Goal: Use online tool/utility: Utilize a website feature to perform a specific function

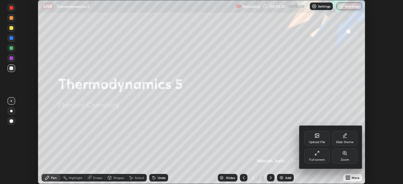
scroll to position [184, 402]
click at [319, 139] on div "Upload File" at bounding box center [316, 138] width 25 height 15
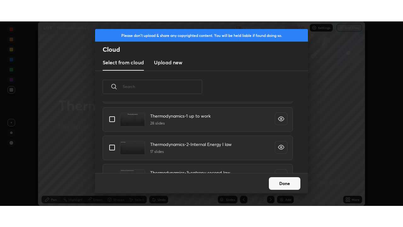
scroll to position [107, 0]
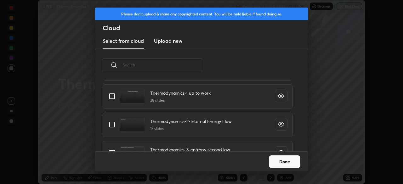
click at [113, 97] on input "grid" at bounding box center [111, 96] width 13 height 13
checkbox input "true"
click at [283, 162] on button "Done" at bounding box center [284, 161] width 31 height 13
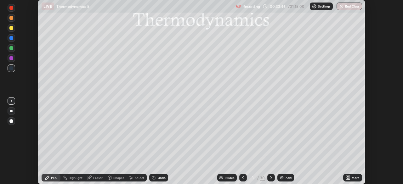
click at [348, 177] on icon at bounding box center [347, 177] width 5 height 5
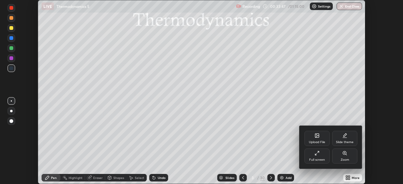
click at [318, 159] on div "Full screen" at bounding box center [317, 159] width 16 height 3
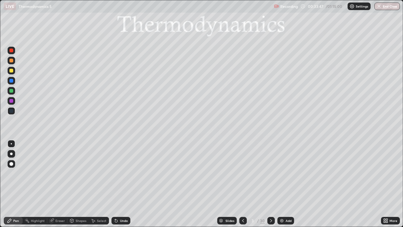
scroll to position [227, 403]
click at [230, 184] on div "Slides" at bounding box center [227, 221] width 20 height 8
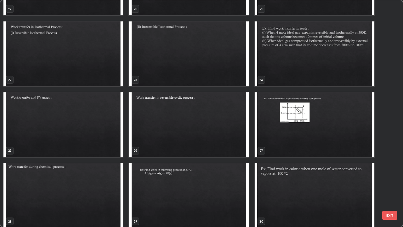
scroll to position [481, 0]
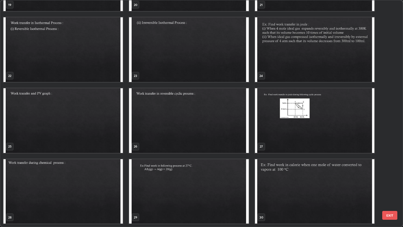
click at [305, 119] on img "grid" at bounding box center [314, 120] width 119 height 65
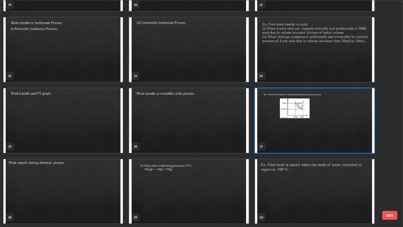
click at [305, 119] on img "grid" at bounding box center [314, 120] width 119 height 65
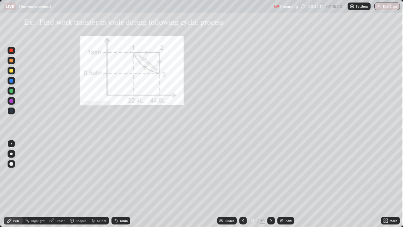
click at [270, 184] on icon at bounding box center [270, 220] width 5 height 5
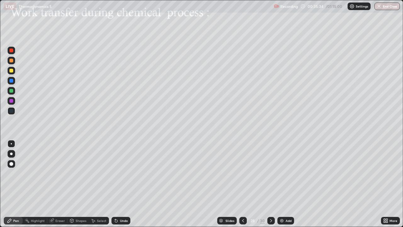
click at [13, 71] on div at bounding box center [11, 71] width 4 height 4
click at [11, 71] on div at bounding box center [11, 71] width 4 height 4
click at [16, 184] on div "Pen" at bounding box center [16, 220] width 6 height 3
click at [11, 71] on div at bounding box center [11, 71] width 4 height 4
click at [73, 184] on icon at bounding box center [71, 220] width 5 height 5
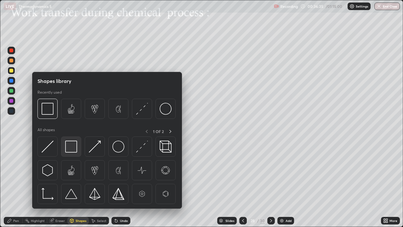
click at [72, 149] on img at bounding box center [71, 146] width 12 height 12
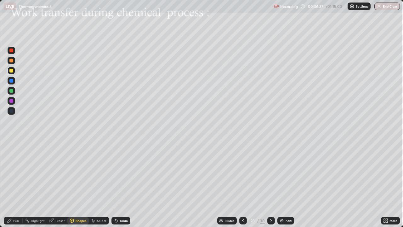
click at [14, 184] on div "Pen" at bounding box center [16, 220] width 6 height 3
click at [71, 184] on icon at bounding box center [71, 220] width 3 height 4
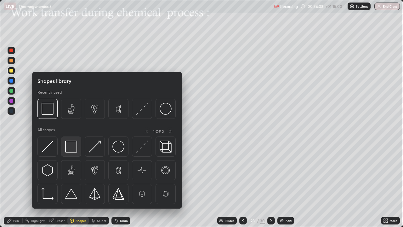
click at [74, 150] on img at bounding box center [71, 146] width 12 height 12
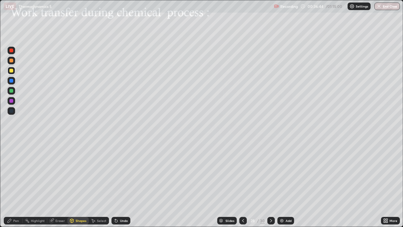
click at [54, 184] on icon at bounding box center [51, 220] width 5 height 5
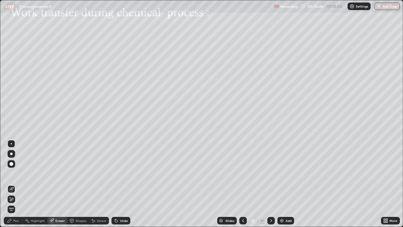
click at [58, 184] on div "Eraser" at bounding box center [59, 220] width 9 height 3
click at [73, 184] on icon at bounding box center [71, 220] width 3 height 4
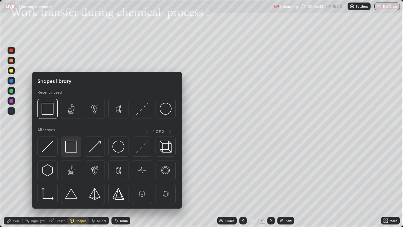
click at [72, 146] on img at bounding box center [71, 146] width 12 height 12
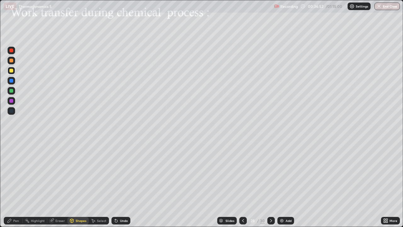
click at [97, 184] on div "Select" at bounding box center [101, 220] width 9 height 3
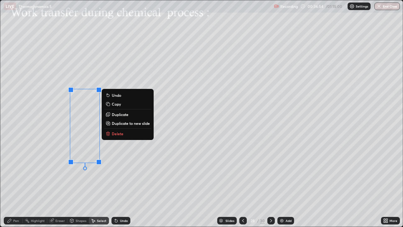
click at [114, 104] on p "Copy" at bounding box center [116, 103] width 9 height 5
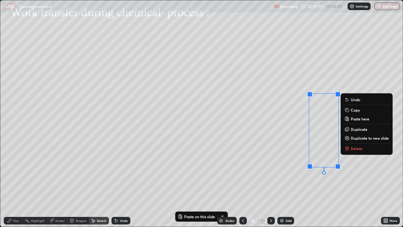
click at [25, 184] on circle at bounding box center [25, 220] width 1 height 1
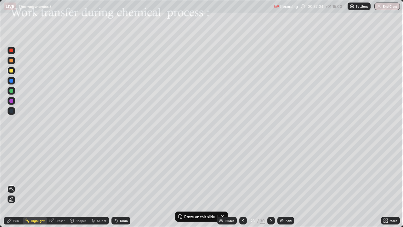
click at [122, 184] on div "Undo" at bounding box center [124, 220] width 8 height 3
click at [16, 184] on div "Pen" at bounding box center [16, 220] width 6 height 3
click at [118, 184] on div "Undo" at bounding box center [120, 221] width 19 height 8
click at [117, 184] on icon at bounding box center [116, 220] width 5 height 5
click at [98, 184] on div "Select" at bounding box center [101, 220] width 9 height 3
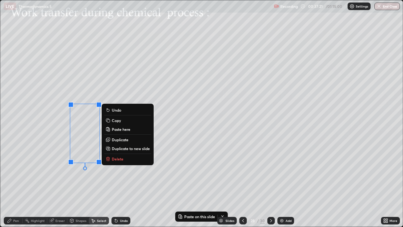
click at [119, 158] on p "Delete" at bounding box center [118, 158] width 12 height 5
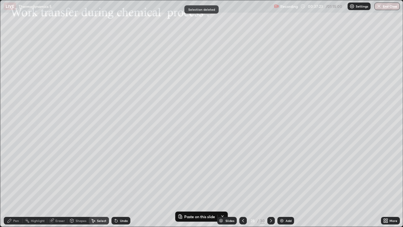
click at [102, 184] on div "Select" at bounding box center [101, 220] width 9 height 3
click at [129, 138] on div "0 ° Undo Copy Paste here Duplicate Duplicate to new slide Delete" at bounding box center [201, 113] width 402 height 226
click at [132, 138] on div "0 ° Undo Copy Paste here Duplicate Duplicate to new slide Delete" at bounding box center [201, 113] width 402 height 226
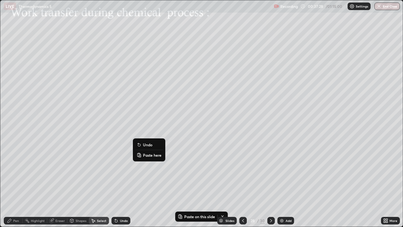
click at [144, 154] on p "Paste here" at bounding box center [152, 154] width 19 height 5
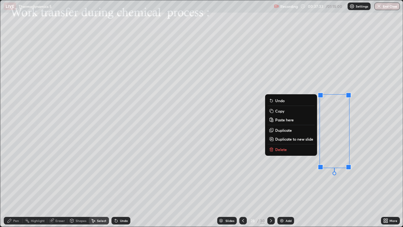
click at [15, 184] on div "Pen" at bounding box center [16, 220] width 6 height 3
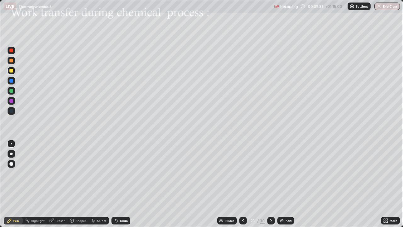
click at [115, 184] on icon at bounding box center [116, 220] width 3 height 3
click at [72, 184] on icon at bounding box center [71, 220] width 3 height 4
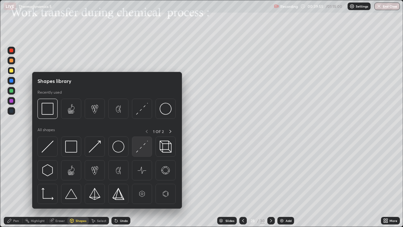
click at [137, 148] on img at bounding box center [142, 146] width 12 height 12
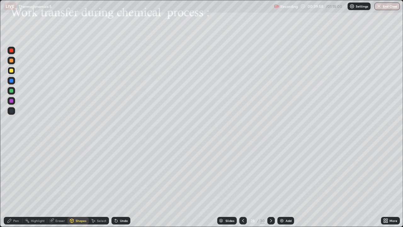
click at [16, 184] on div "Pen" at bounding box center [16, 220] width 6 height 3
click at [11, 70] on div at bounding box center [11, 71] width 4 height 4
click at [116, 184] on icon at bounding box center [116, 220] width 5 height 5
click at [116, 184] on div "Undo" at bounding box center [120, 221] width 19 height 8
click at [119, 184] on div "Undo" at bounding box center [120, 221] width 19 height 8
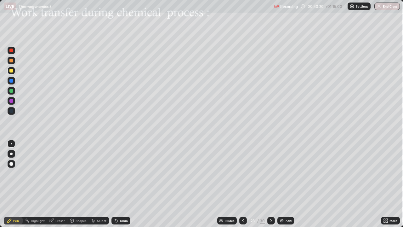
click at [119, 184] on div "Undo" at bounding box center [119, 220] width 21 height 13
click at [78, 184] on div "Shapes" at bounding box center [81, 220] width 11 height 3
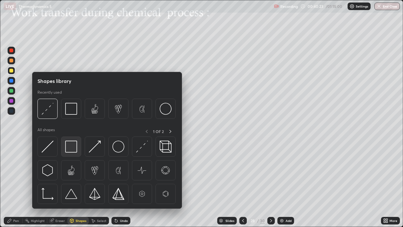
click at [74, 149] on img at bounding box center [71, 146] width 12 height 12
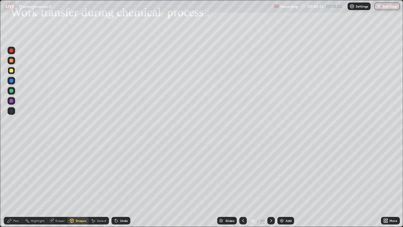
click at [10, 71] on div at bounding box center [11, 71] width 4 height 4
click at [121, 184] on div "Undo" at bounding box center [124, 220] width 8 height 3
click at [119, 184] on div "Undo" at bounding box center [120, 221] width 19 height 8
click at [15, 184] on div "Pen" at bounding box center [16, 220] width 6 height 3
click at [120, 184] on div "Undo" at bounding box center [124, 220] width 8 height 3
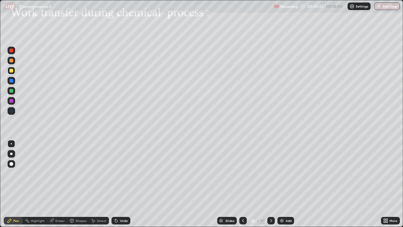
click at [120, 184] on div "Undo" at bounding box center [120, 221] width 19 height 8
click at [119, 184] on div "Undo" at bounding box center [119, 220] width 21 height 13
click at [13, 71] on div at bounding box center [11, 71] width 4 height 4
click at [271, 184] on icon at bounding box center [270, 220] width 5 height 5
click at [14, 73] on div at bounding box center [12, 71] width 8 height 8
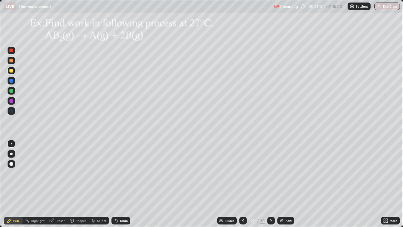
click at [270, 184] on icon at bounding box center [270, 220] width 5 height 5
click at [14, 72] on div at bounding box center [12, 71] width 8 height 8
click at [116, 184] on div "Undo" at bounding box center [120, 221] width 19 height 8
click at [284, 184] on div "Add" at bounding box center [285, 221] width 17 height 8
click at [14, 110] on div at bounding box center [12, 111] width 8 height 8
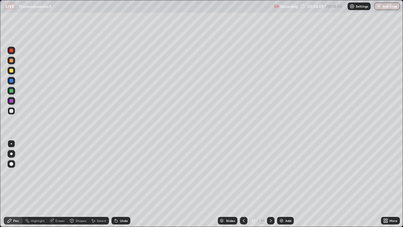
click at [12, 110] on div at bounding box center [11, 111] width 4 height 4
click at [114, 184] on icon at bounding box center [116, 220] width 5 height 5
click at [115, 184] on icon at bounding box center [116, 220] width 3 height 3
click at [119, 184] on div "Undo" at bounding box center [120, 221] width 19 height 8
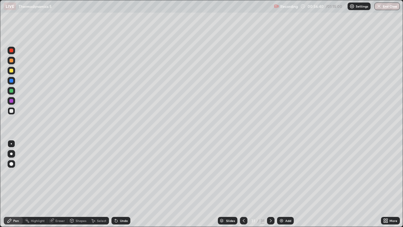
click at [11, 70] on div at bounding box center [11, 71] width 4 height 4
click at [12, 61] on div at bounding box center [11, 61] width 4 height 4
click at [384, 184] on icon at bounding box center [385, 219] width 2 height 2
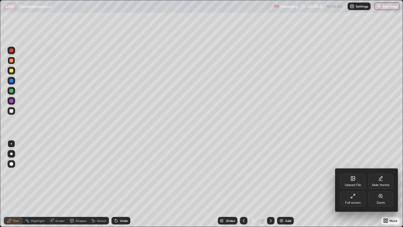
click at [358, 181] on div "Upload File" at bounding box center [352, 180] width 25 height 15
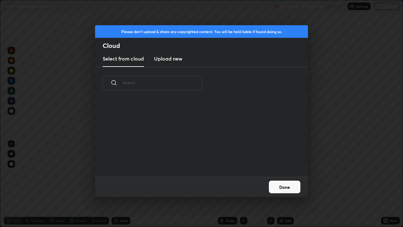
scroll to position [77, 202]
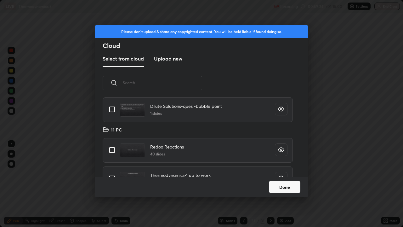
click at [289, 110] on div "PRACTICE CONCENTRATION TERMS(1) 2 slides Dilute Solutions-ques -bubble point 1 …" at bounding box center [197, 136] width 205 height 79
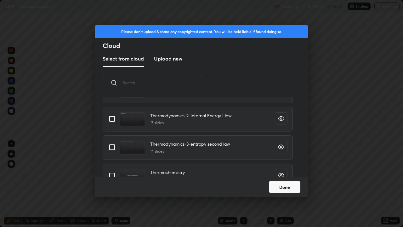
scroll to position [131, 0]
click at [116, 116] on input "grid" at bounding box center [111, 117] width 13 height 13
checkbox input "true"
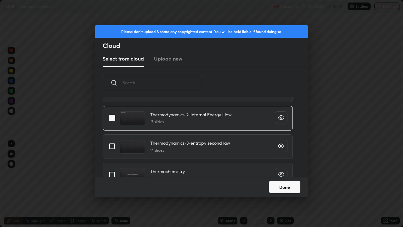
click at [286, 184] on button "Done" at bounding box center [284, 186] width 31 height 13
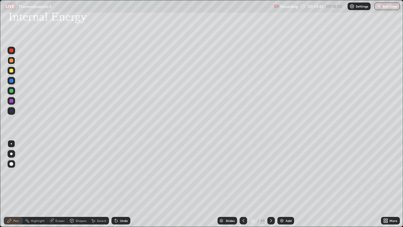
click at [242, 184] on icon at bounding box center [243, 220] width 2 height 3
click at [125, 184] on div "Undo" at bounding box center [124, 220] width 8 height 3
click at [124, 184] on div "Undo" at bounding box center [124, 220] width 8 height 3
click at [64, 184] on div "Eraser" at bounding box center [59, 220] width 9 height 3
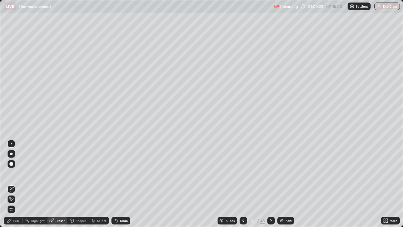
click at [15, 184] on div "Pen" at bounding box center [16, 220] width 6 height 3
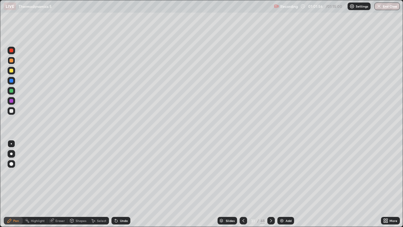
click at [282, 184] on img at bounding box center [281, 220] width 5 height 5
click at [271, 184] on icon at bounding box center [270, 220] width 5 height 5
click at [12, 72] on div at bounding box center [11, 71] width 4 height 4
click at [14, 72] on div at bounding box center [12, 71] width 8 height 8
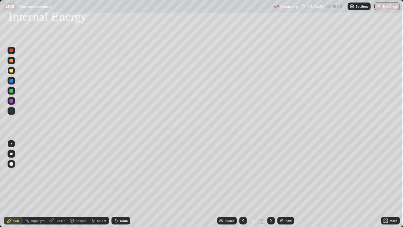
click at [115, 184] on icon at bounding box center [115, 219] width 1 height 1
click at [76, 184] on div "Shapes" at bounding box center [81, 220] width 11 height 3
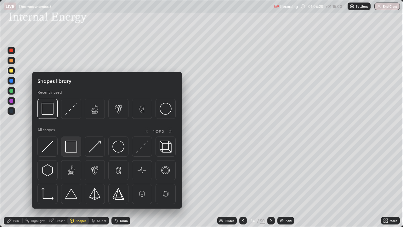
click at [73, 145] on img at bounding box center [71, 146] width 12 height 12
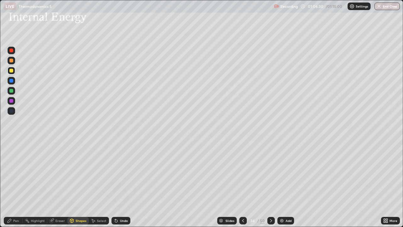
click at [94, 184] on icon at bounding box center [93, 220] width 5 height 5
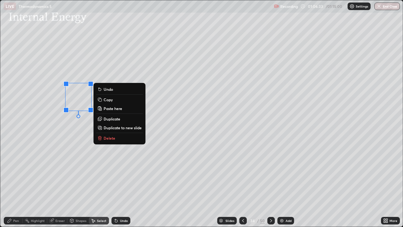
click at [116, 118] on p "Duplicate" at bounding box center [112, 118] width 17 height 5
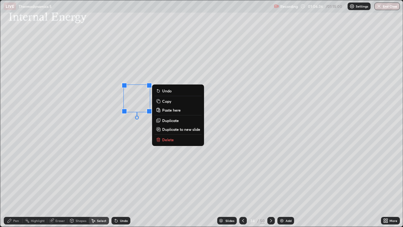
click at [17, 184] on div "Pen" at bounding box center [13, 221] width 19 height 8
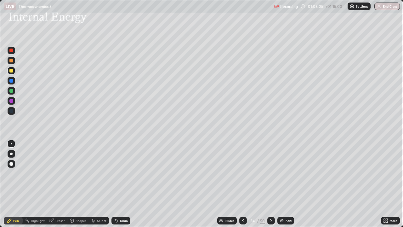
click at [383, 8] on button "End Class" at bounding box center [386, 7] width 25 height 8
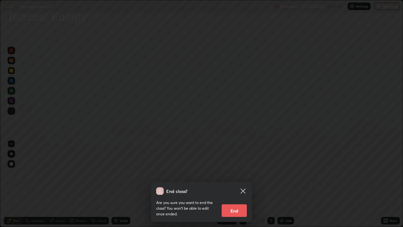
click at [239, 184] on button "End" at bounding box center [234, 210] width 25 height 13
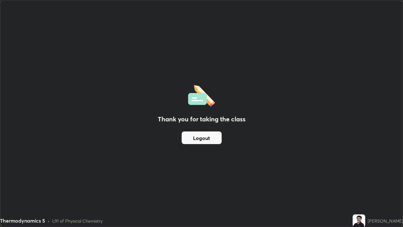
click at [203, 138] on button "Logout" at bounding box center [202, 137] width 40 height 13
